Goal: Task Accomplishment & Management: Manage account settings

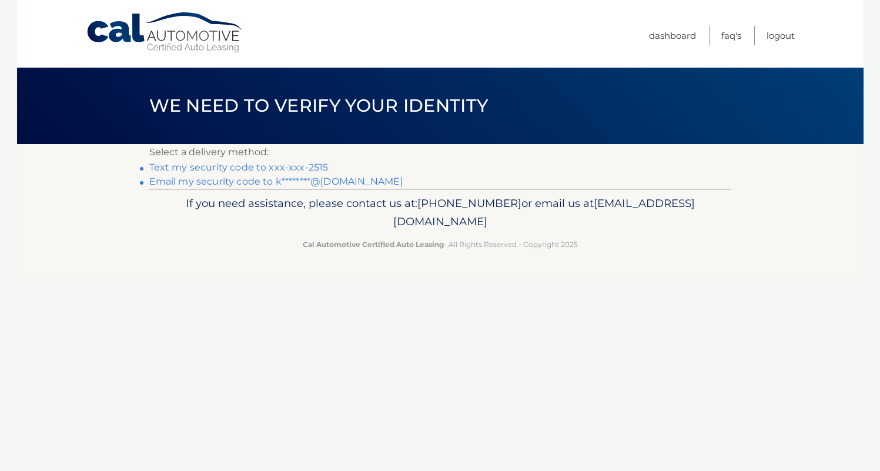
click at [301, 166] on link "Text my security code to xxx-xxx-2515" at bounding box center [238, 167] width 179 height 11
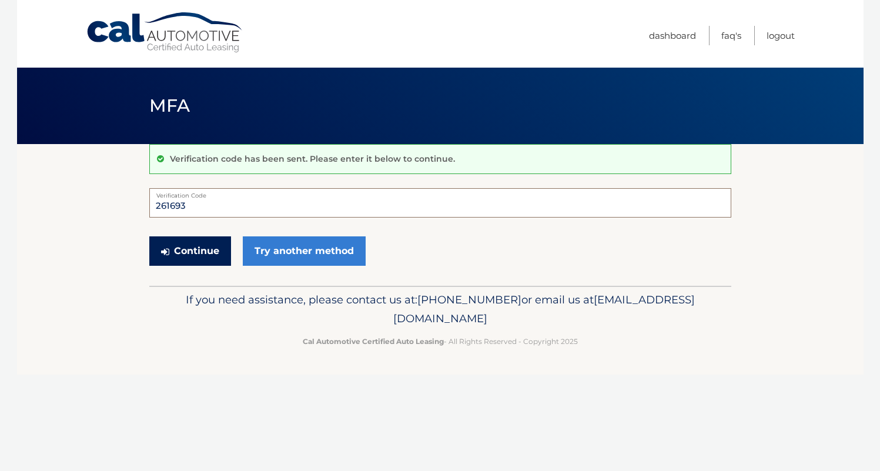
type input "261693"
click at [189, 259] on button "Continue" at bounding box center [190, 250] width 82 height 29
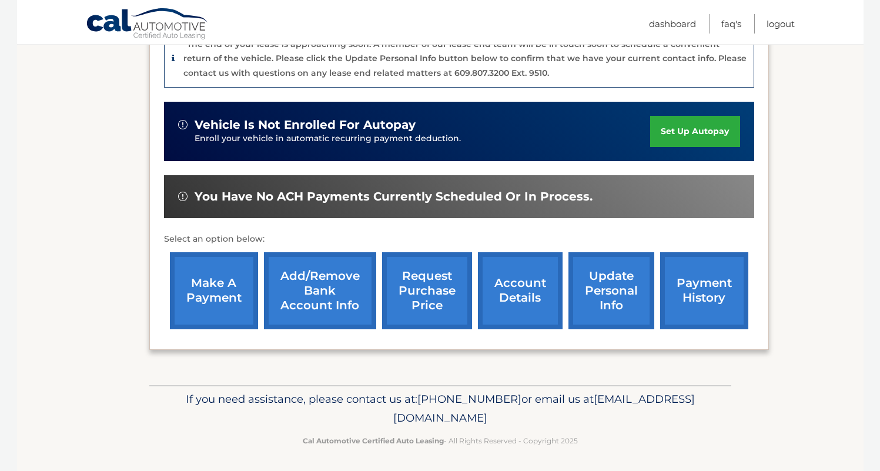
scroll to position [310, 0]
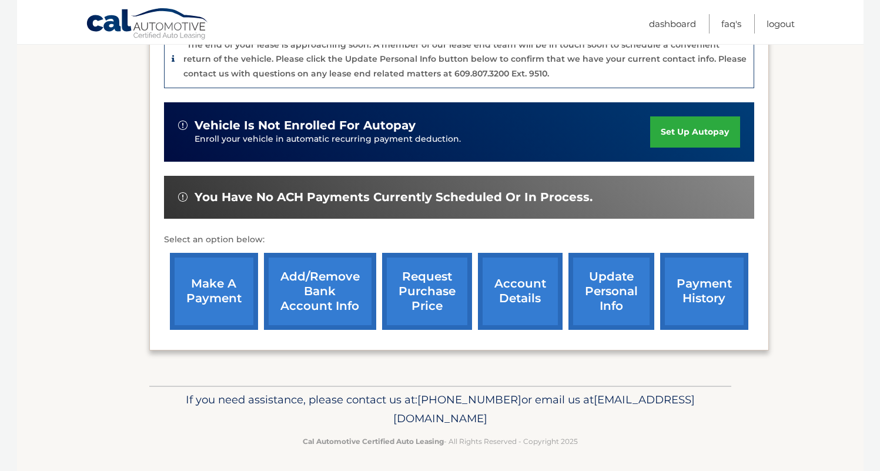
click at [521, 296] on link "account details" at bounding box center [520, 291] width 85 height 77
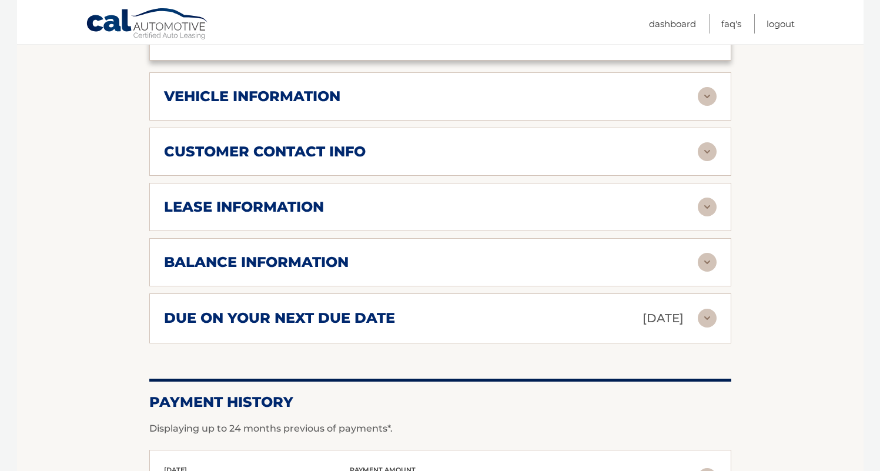
scroll to position [554, 0]
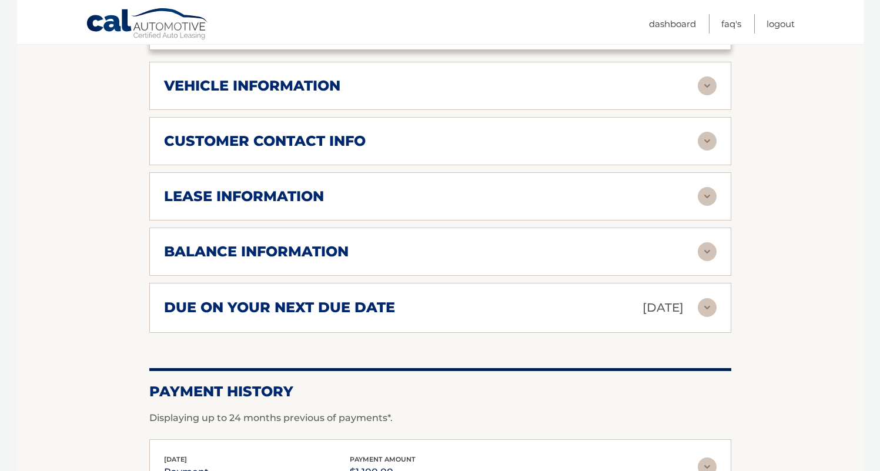
click at [710, 250] on img at bounding box center [707, 251] width 19 height 19
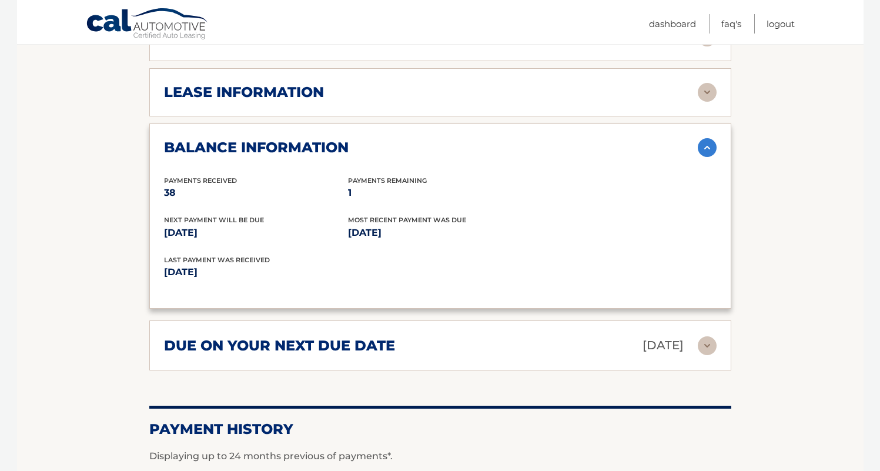
scroll to position [659, 0]
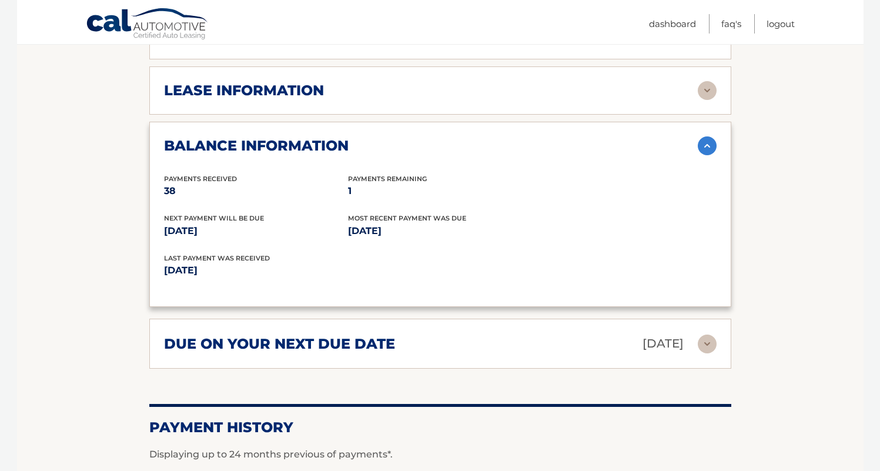
click at [705, 334] on img at bounding box center [707, 343] width 19 height 19
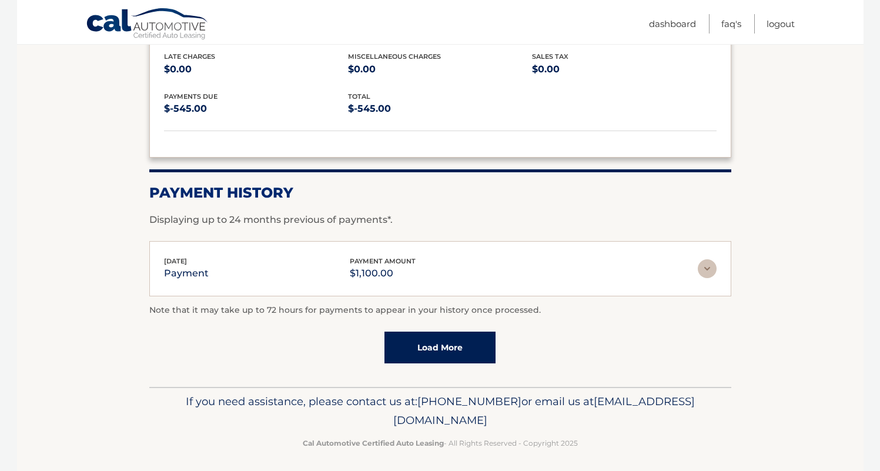
scroll to position [980, 0]
click at [709, 269] on img at bounding box center [707, 269] width 19 height 19
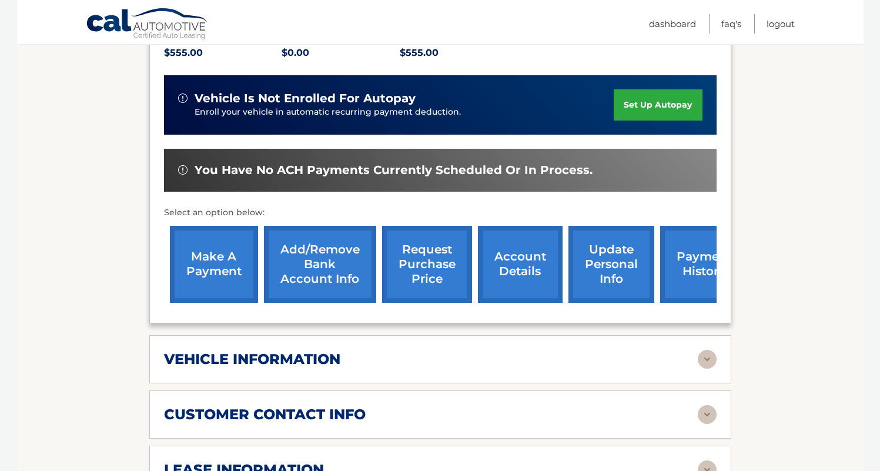
scroll to position [280, 0]
